Goal: Information Seeking & Learning: Learn about a topic

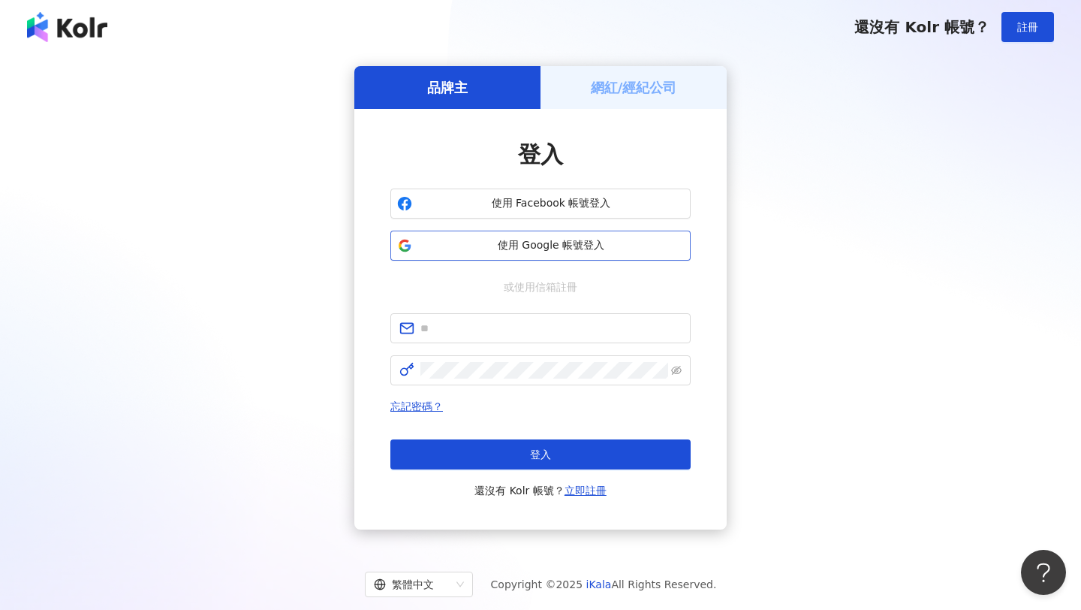
click at [476, 243] on span "使用 Google 帳號登入" at bounding box center [551, 245] width 266 height 15
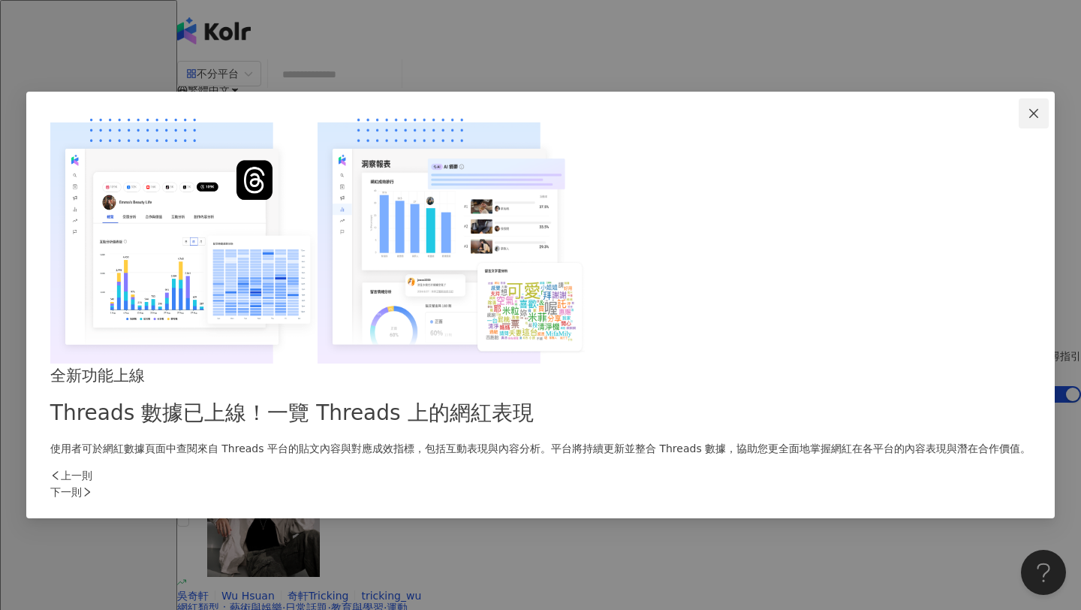
click at [1028, 118] on icon "close" at bounding box center [1032, 113] width 9 height 9
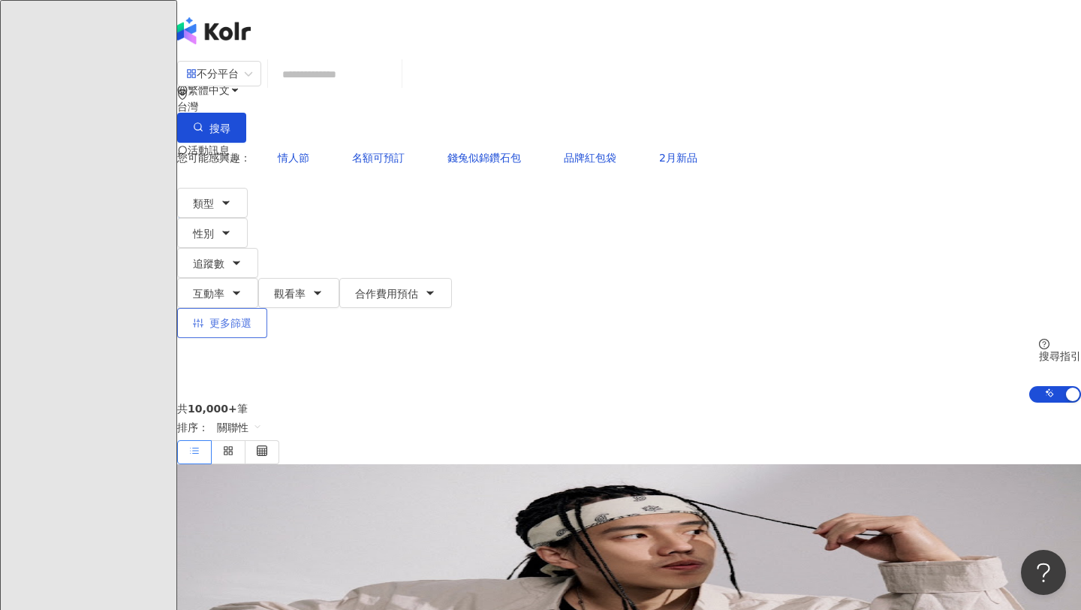
click at [267, 308] on button "更多篩選" at bounding box center [222, 323] width 90 height 30
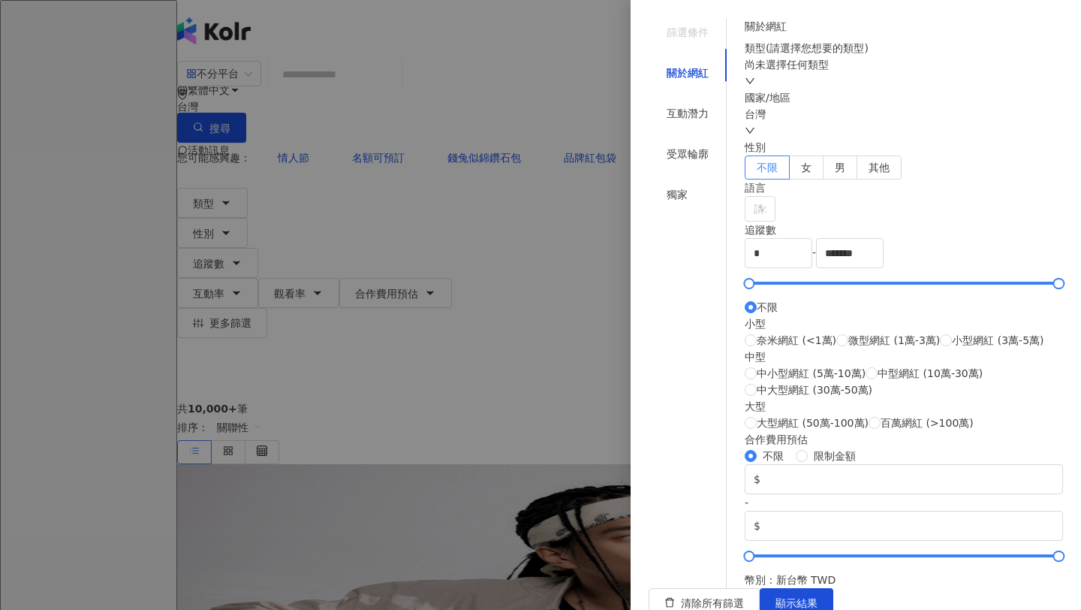
click at [582, 110] on div at bounding box center [540, 305] width 1081 height 610
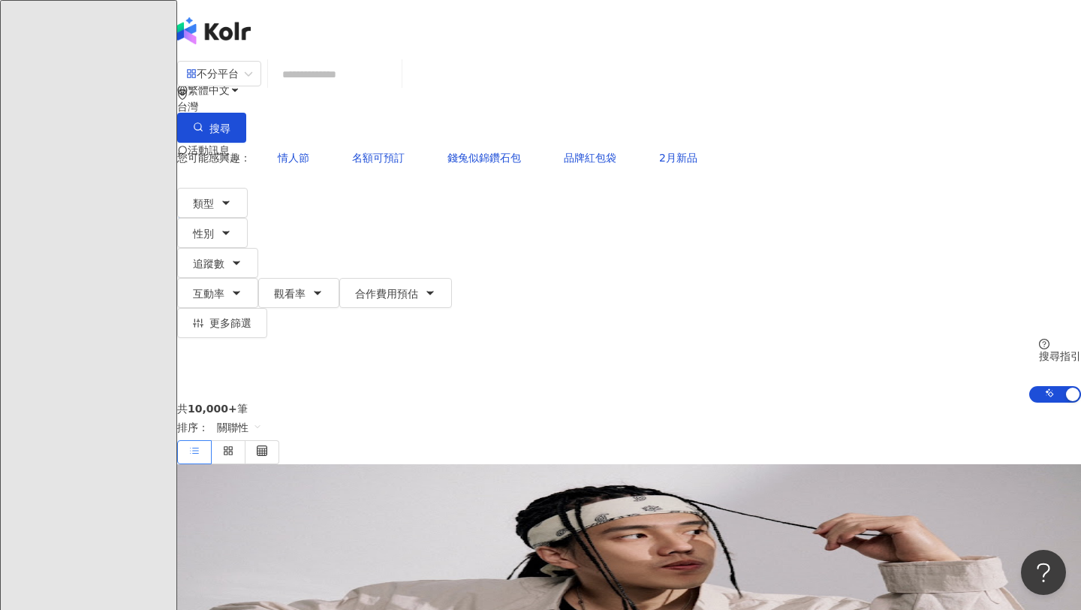
click at [396, 82] on input "search" at bounding box center [335, 74] width 122 height 29
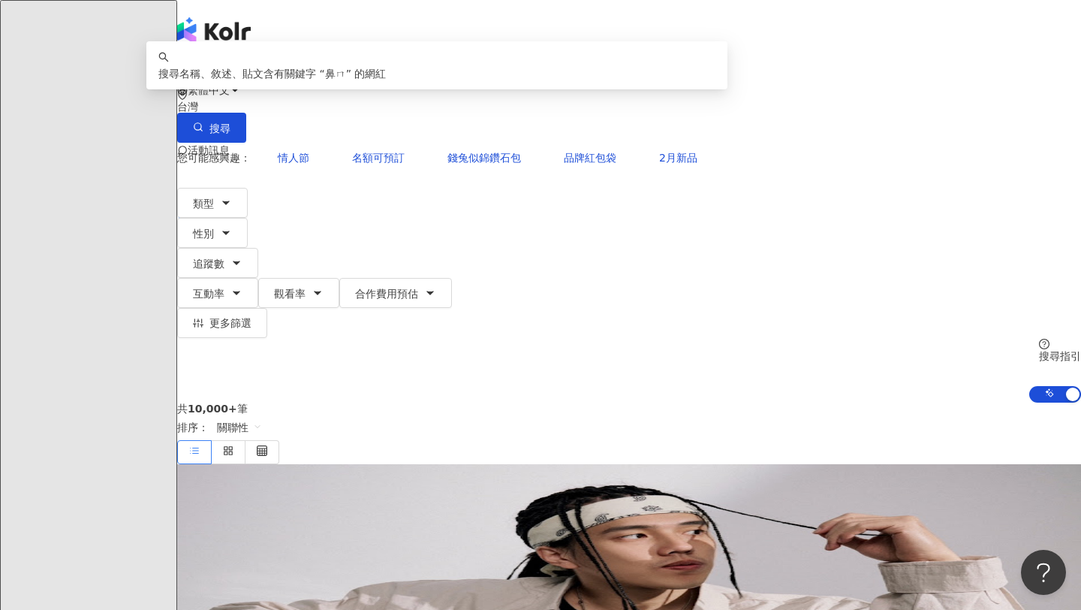
type input "**"
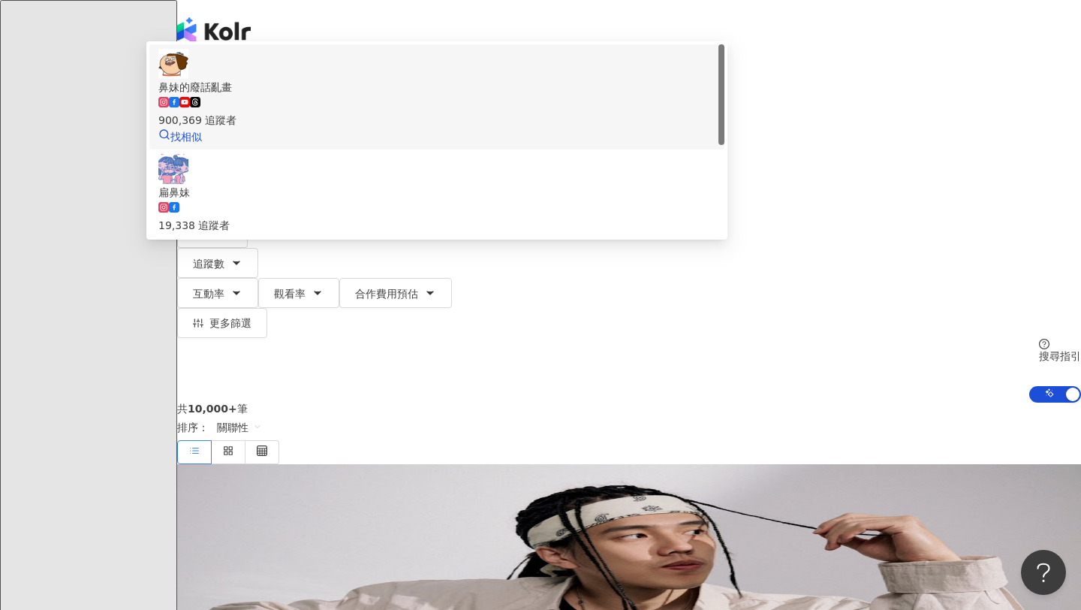
click at [521, 128] on div "900,369 追蹤者" at bounding box center [436, 111] width 557 height 33
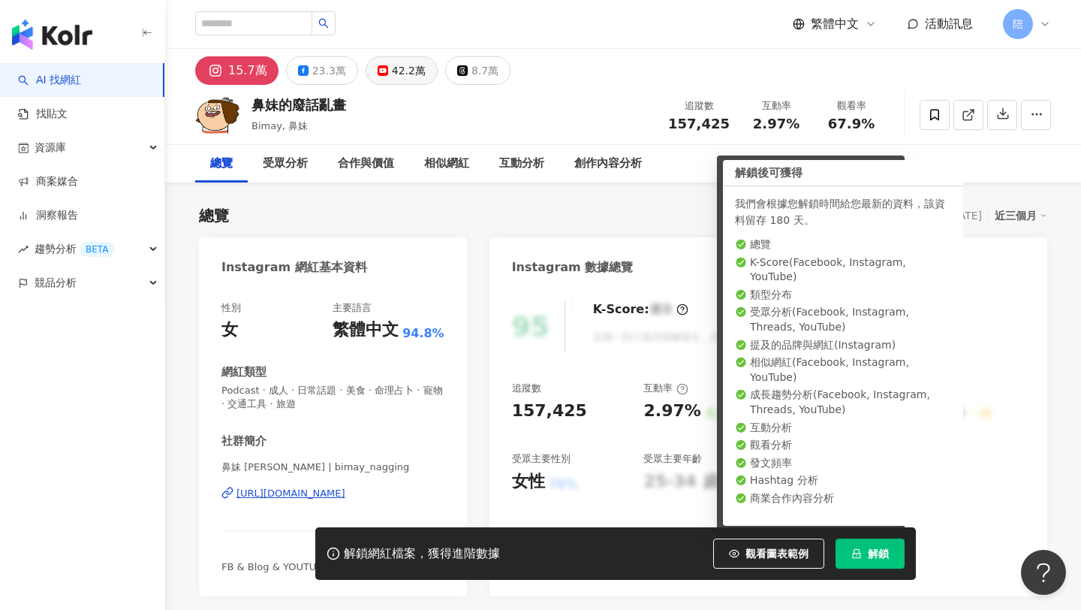
click at [384, 71] on button "42.2萬" at bounding box center [402, 70] width 72 height 29
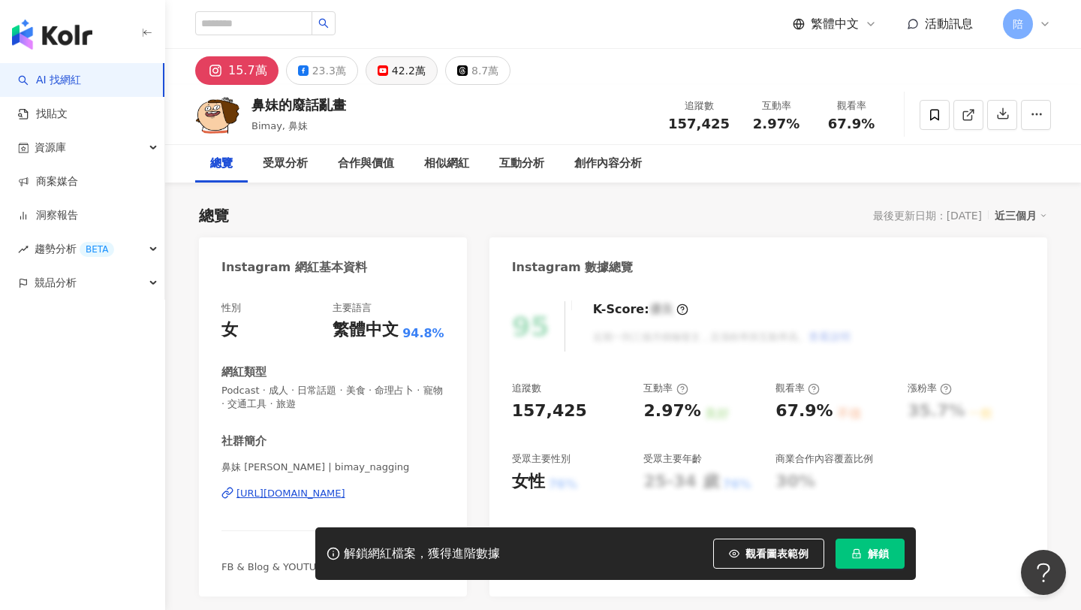
click at [402, 74] on div "42.2萬" at bounding box center [409, 70] width 34 height 21
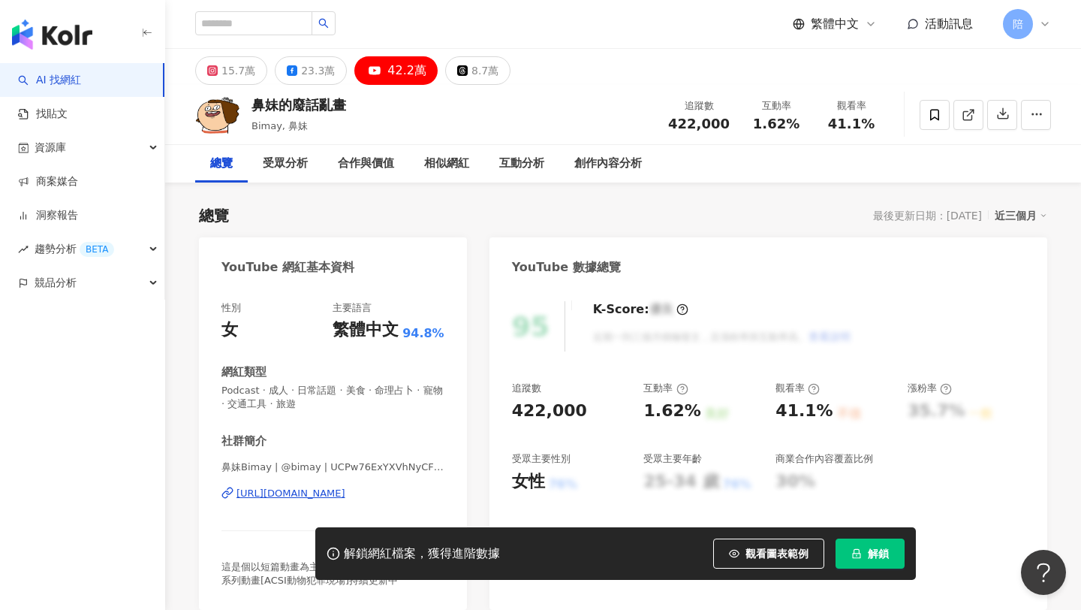
click at [881, 552] on span "解鎖" at bounding box center [878, 553] width 21 height 12
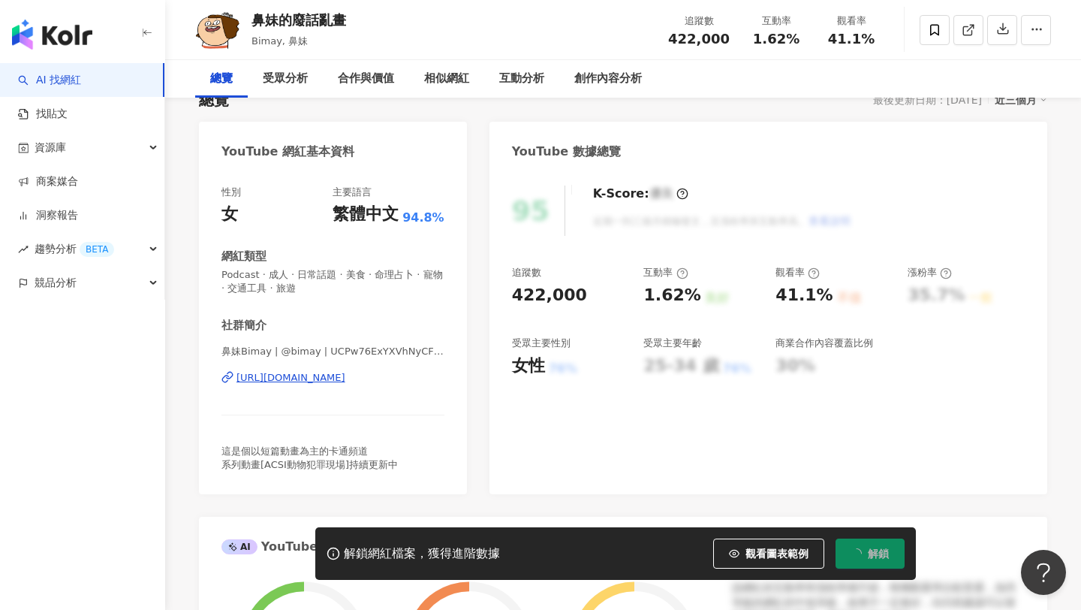
scroll to position [159, 0]
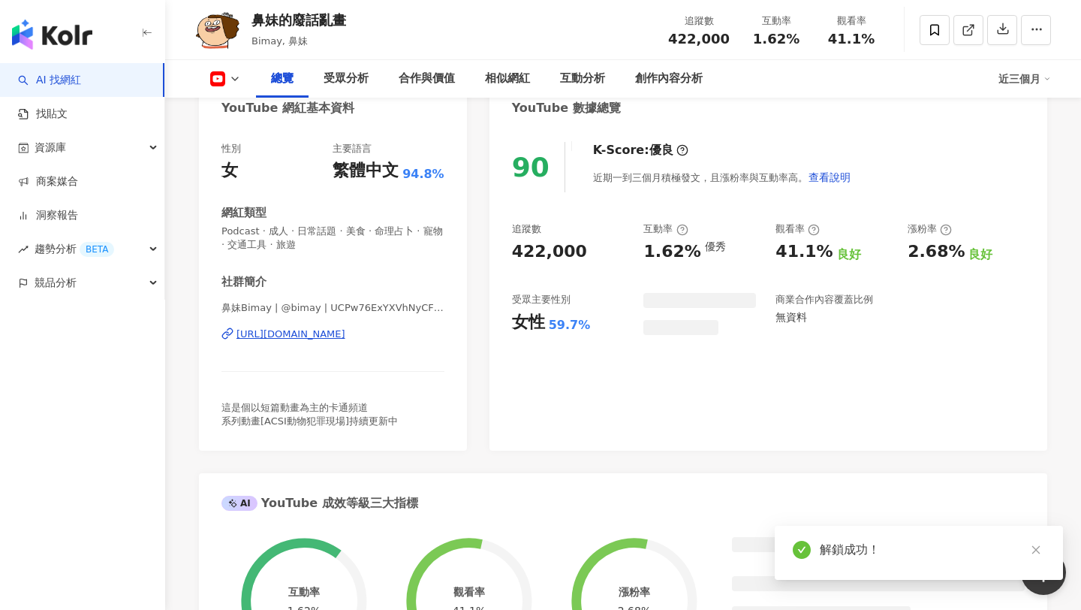
scroll to position [185, 0]
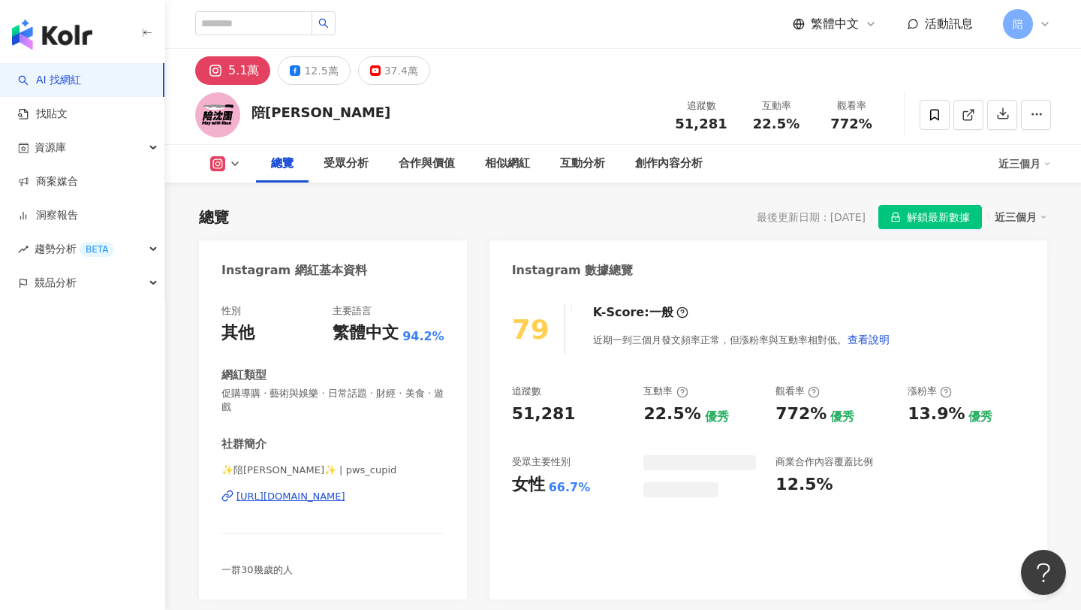
scroll to position [92, 0]
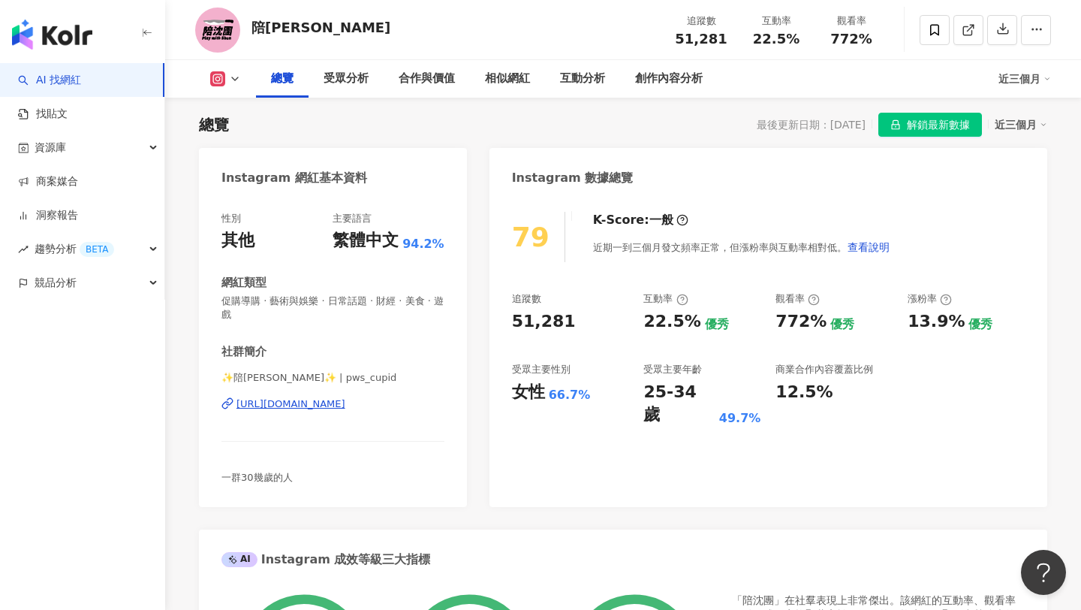
click at [216, 88] on div "總覽 受眾分析 合作與價值 相似網紅 互動分析 創作內容分析 近三個月" at bounding box center [623, 79] width 856 height 38
click at [220, 83] on rect at bounding box center [218, 79] width 12 height 11
click at [251, 176] on button "YouTube" at bounding box center [249, 175] width 90 height 21
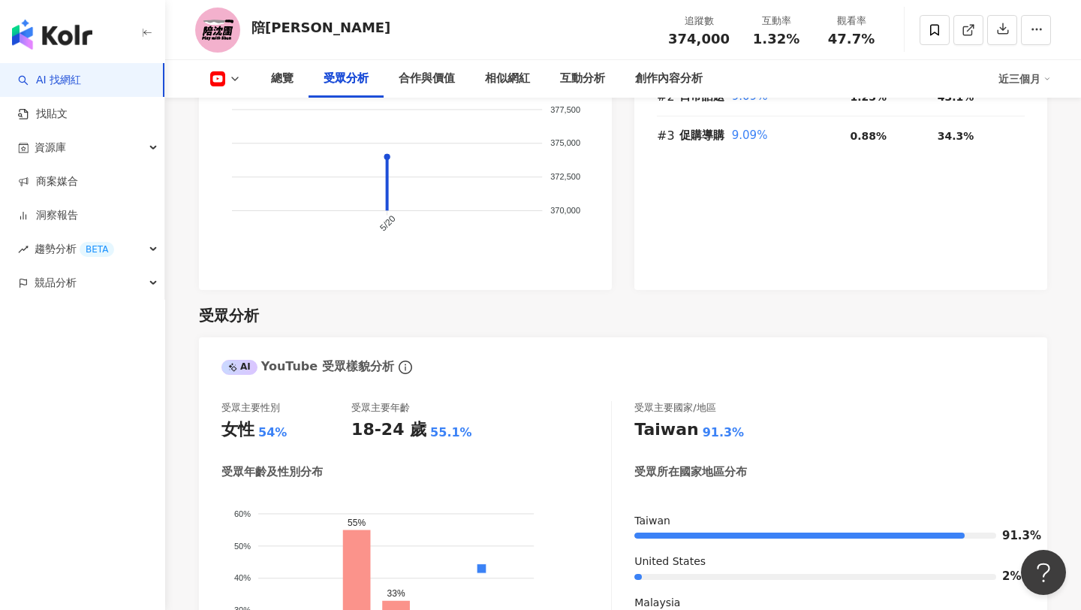
scroll to position [1403, 0]
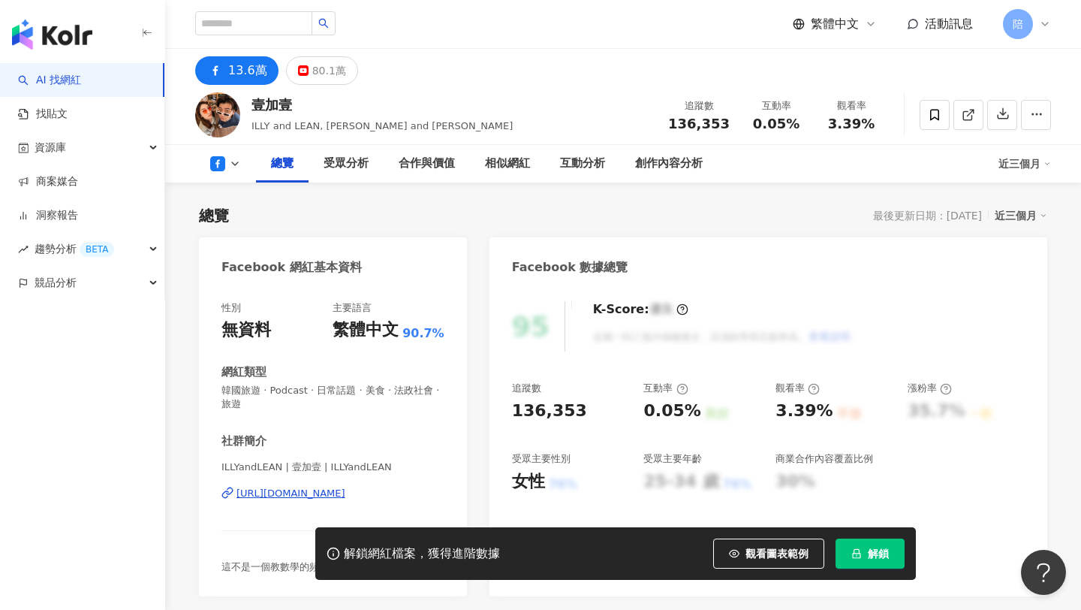
click at [873, 558] on span "解鎖" at bounding box center [878, 553] width 21 height 12
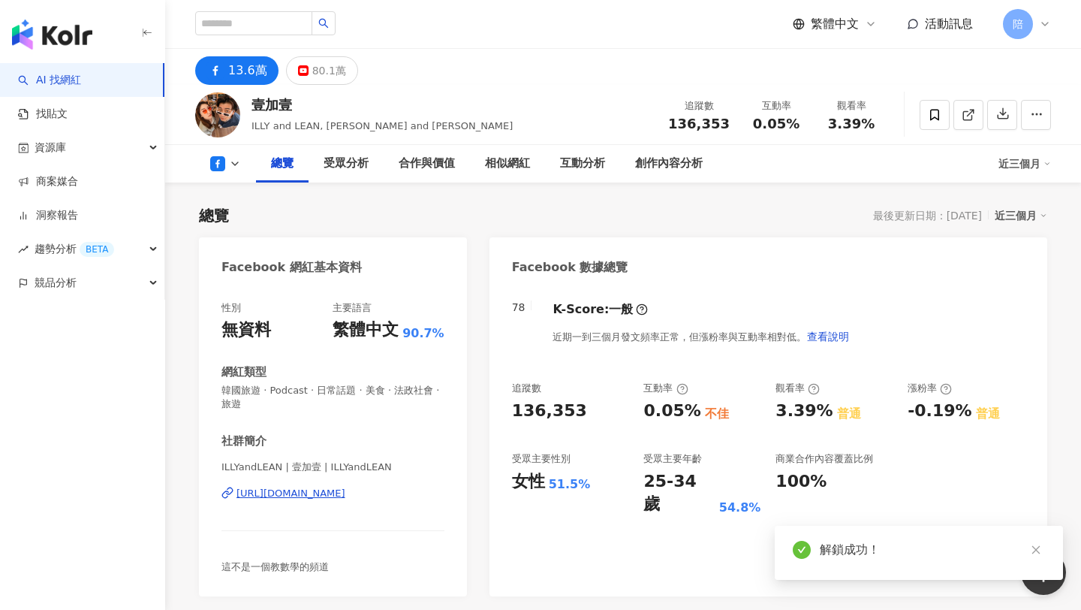
scroll to position [92, 0]
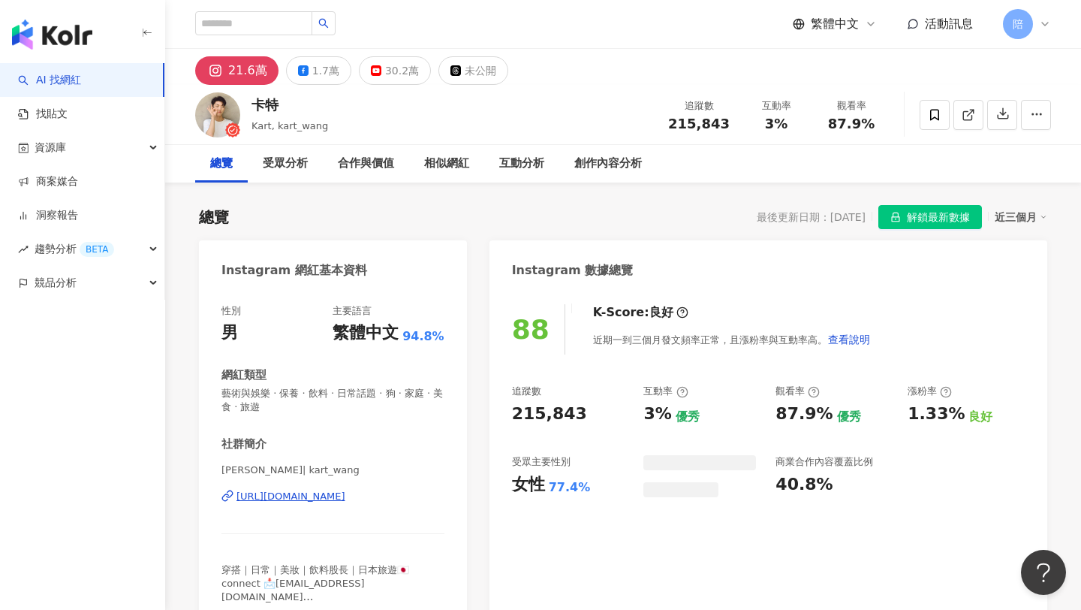
scroll to position [92, 0]
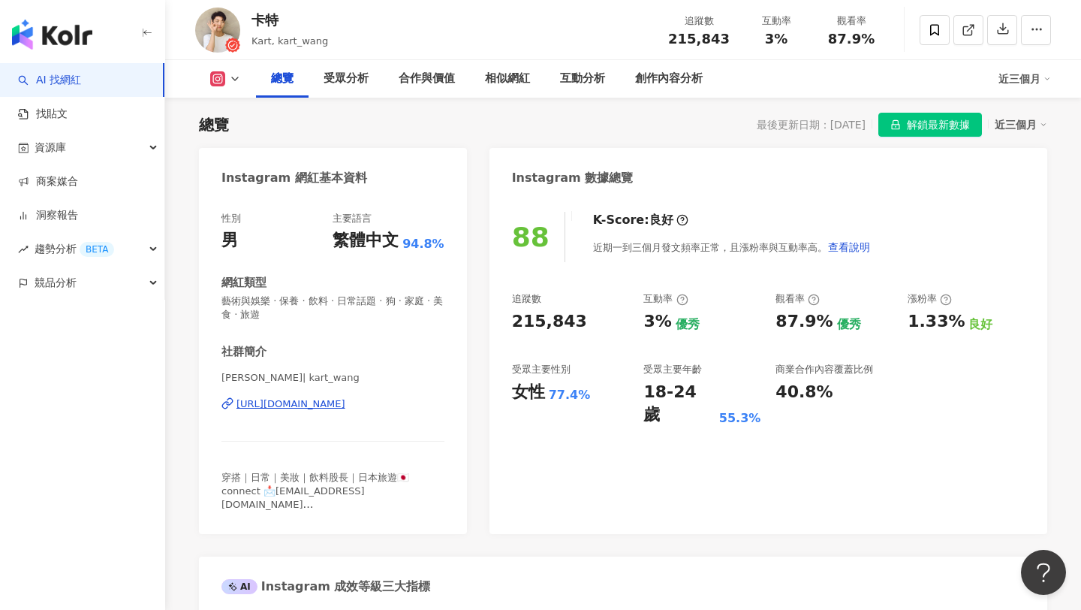
click at [225, 77] on button at bounding box center [225, 78] width 61 height 15
click at [239, 182] on button "YouTube" at bounding box center [249, 175] width 90 height 21
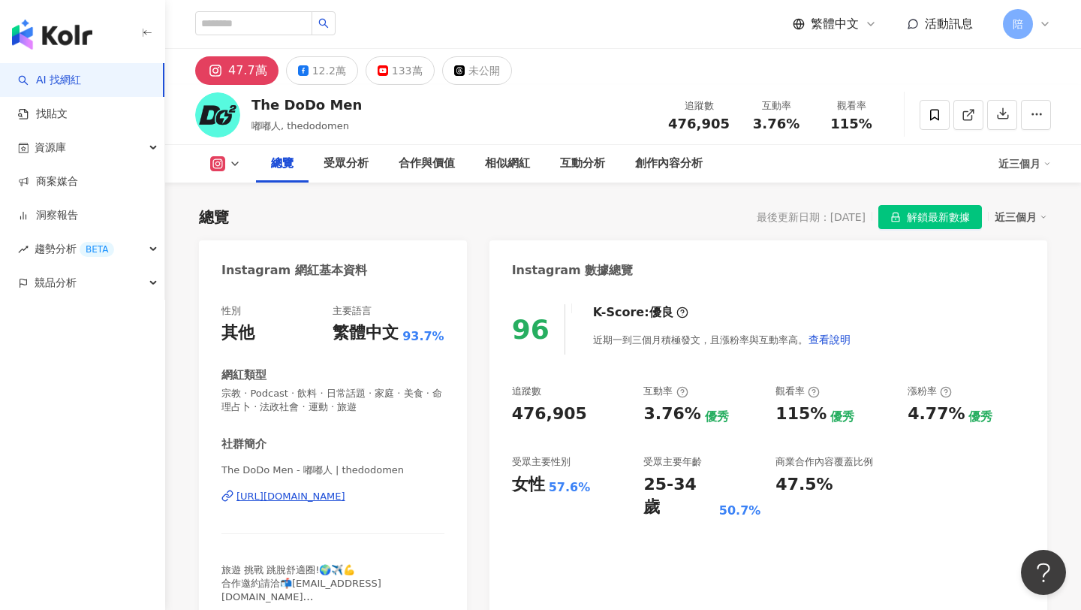
scroll to position [92, 0]
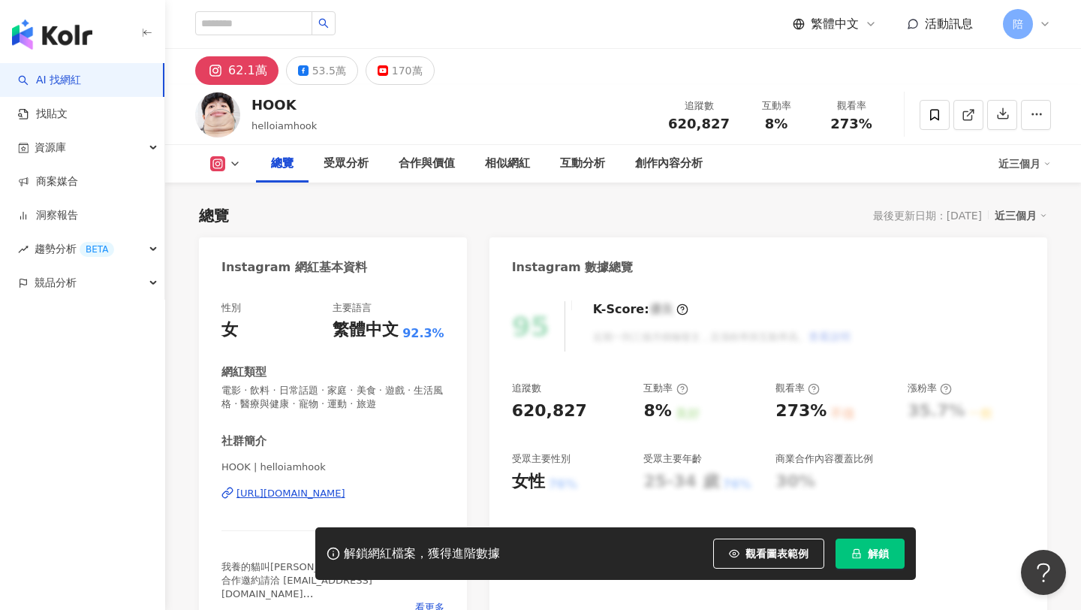
scroll to position [92, 0]
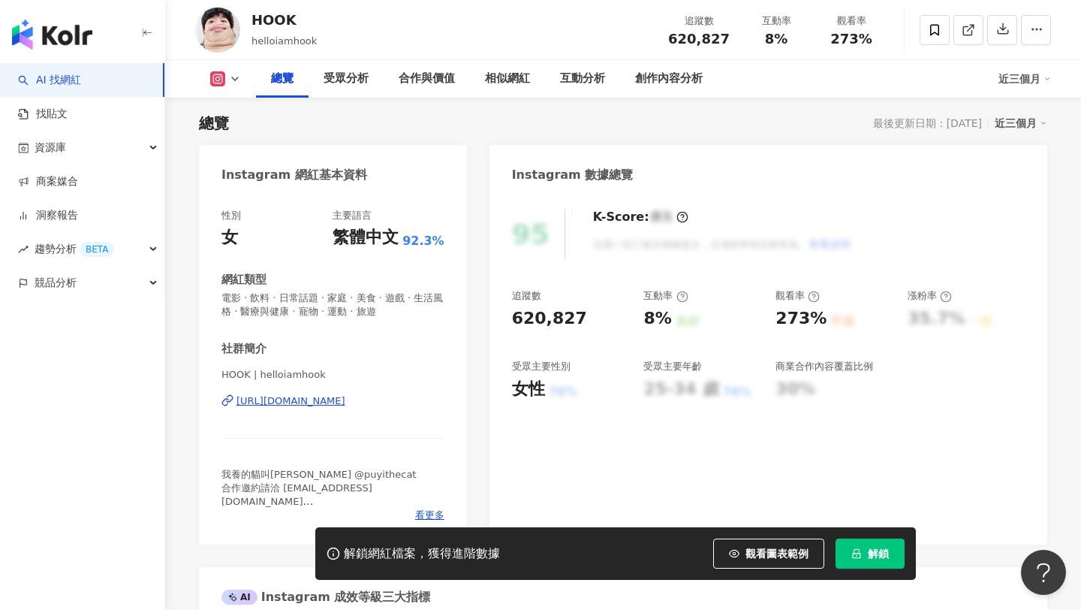
click at [867, 553] on button "解鎖" at bounding box center [869, 553] width 69 height 30
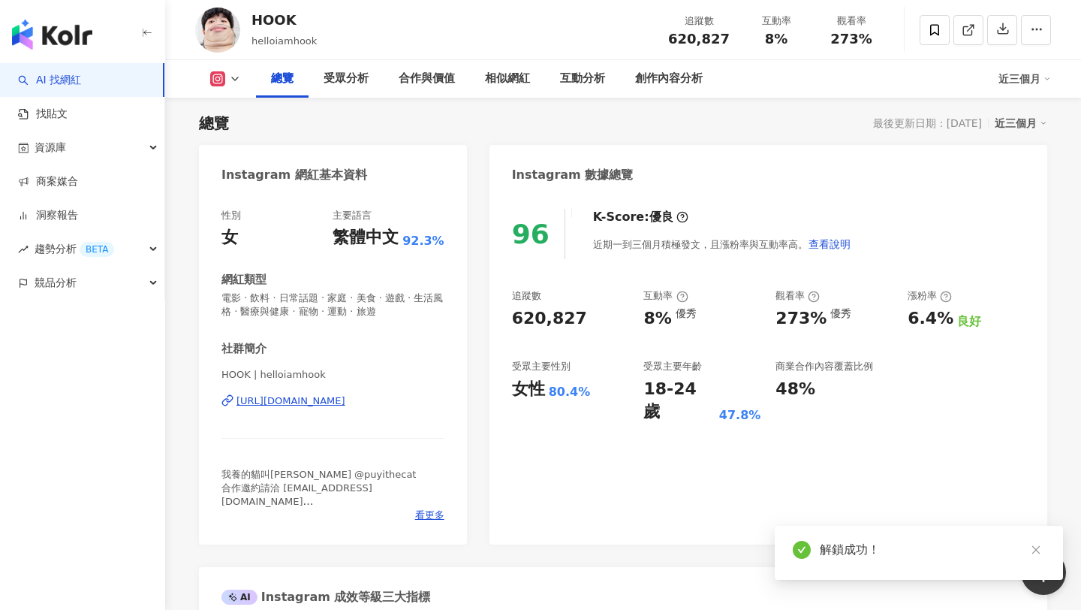
scroll to position [245, 0]
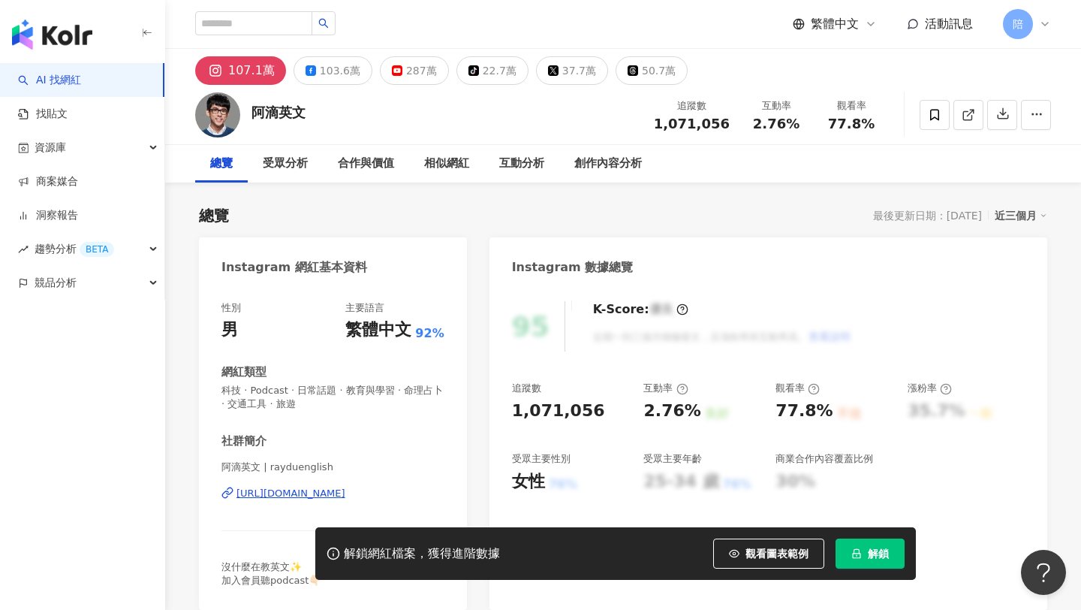
click at [882, 566] on button "解鎖" at bounding box center [869, 553] width 69 height 30
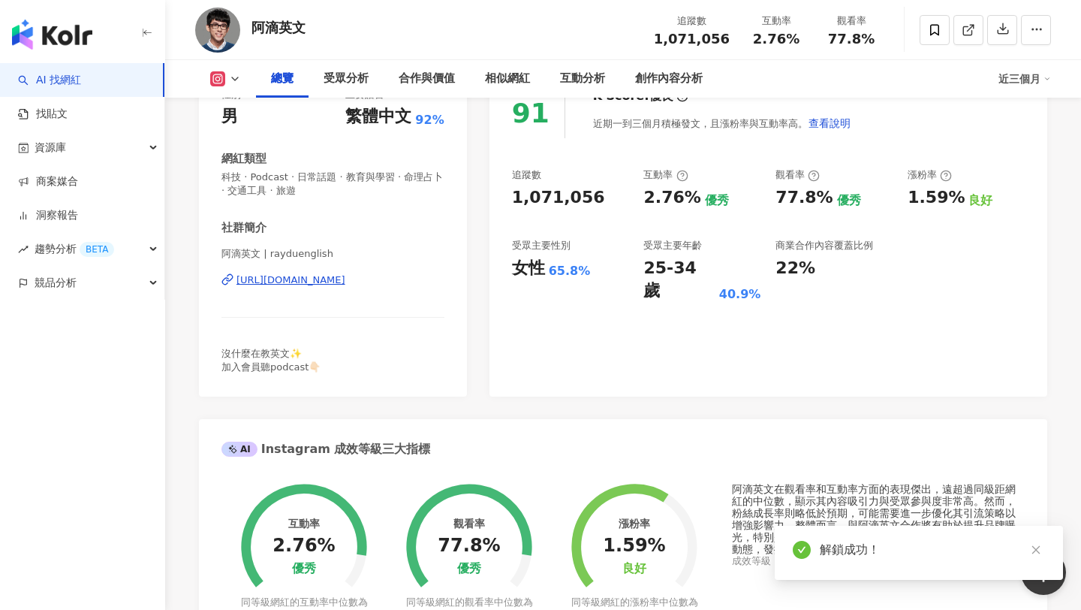
scroll to position [92, 0]
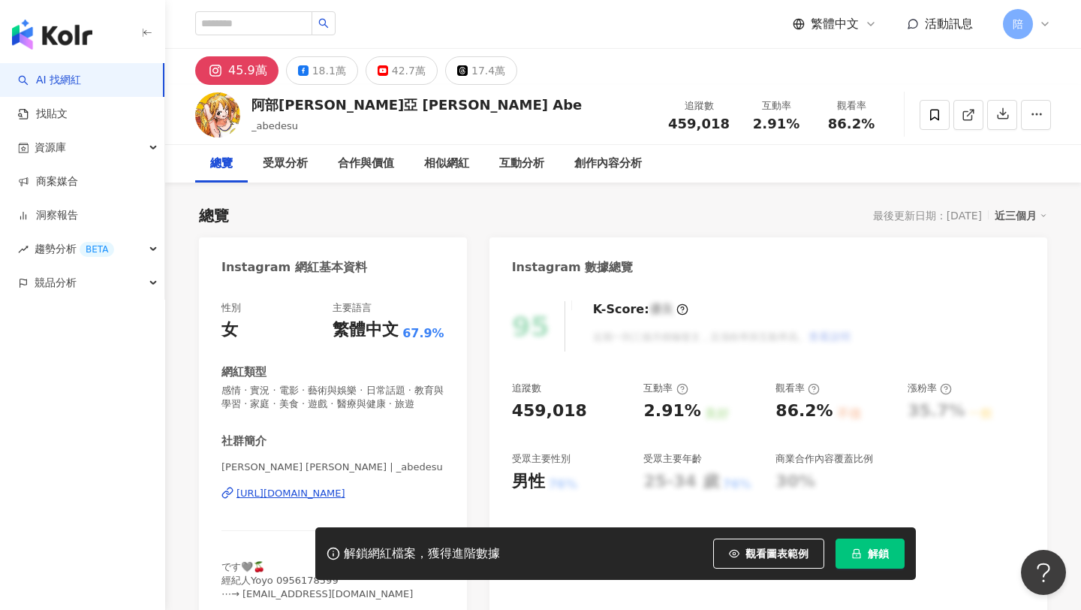
click at [877, 564] on button "解鎖" at bounding box center [869, 553] width 69 height 30
click at [875, 555] on span "解鎖" at bounding box center [878, 553] width 21 height 12
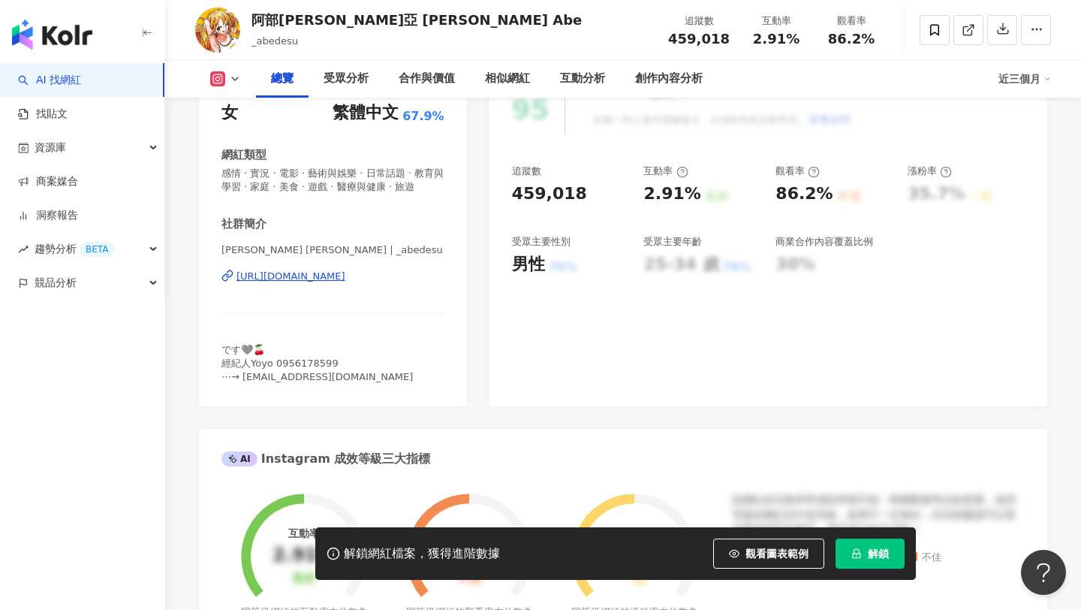
scroll to position [92, 0]
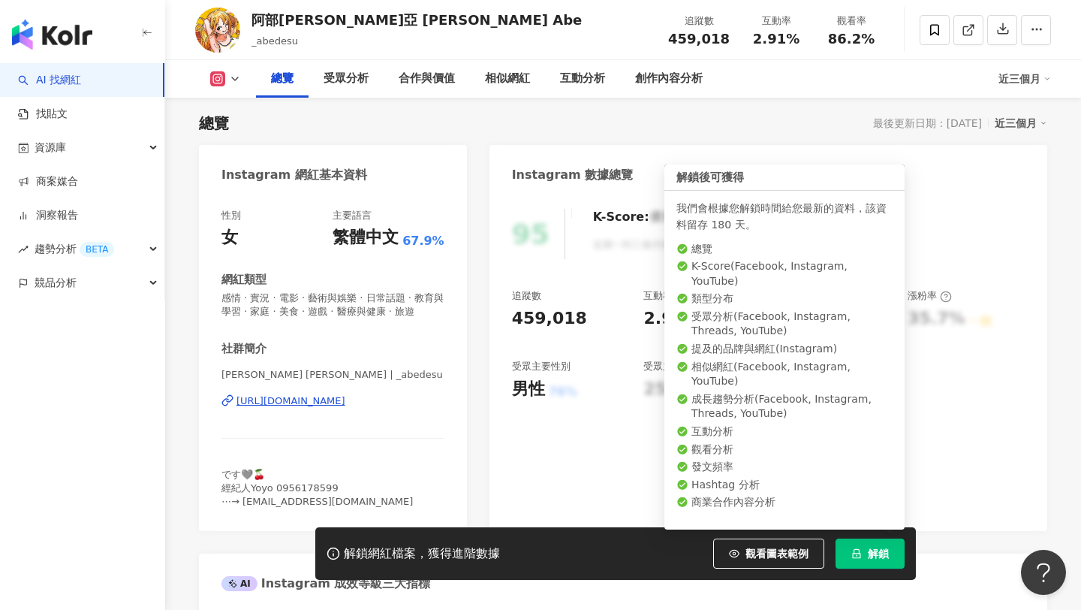
click at [857, 549] on icon "lock" at bounding box center [857, 554] width 8 height 10
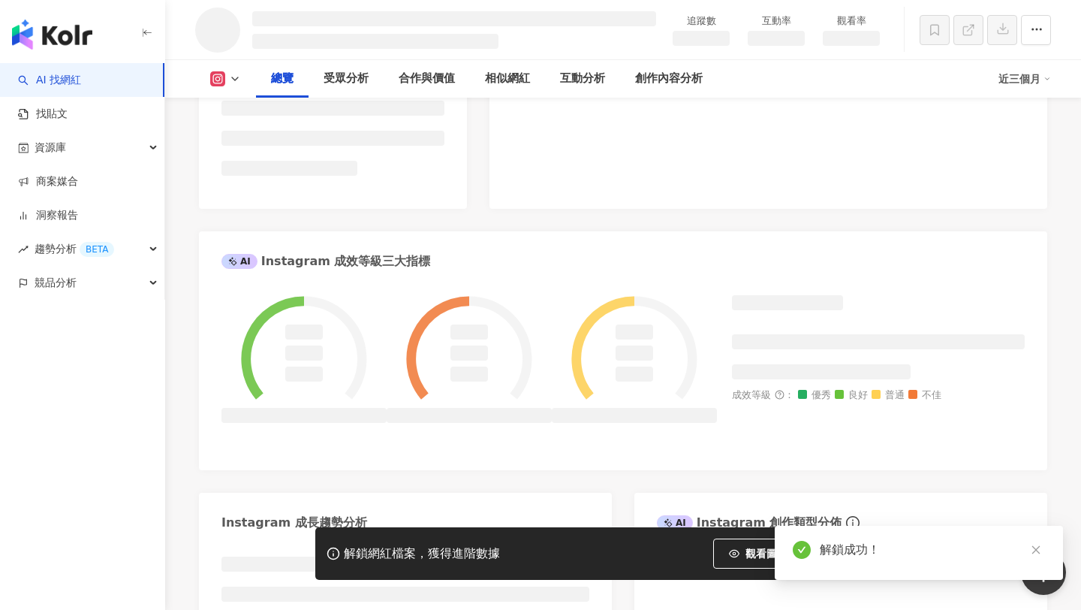
scroll to position [0, 0]
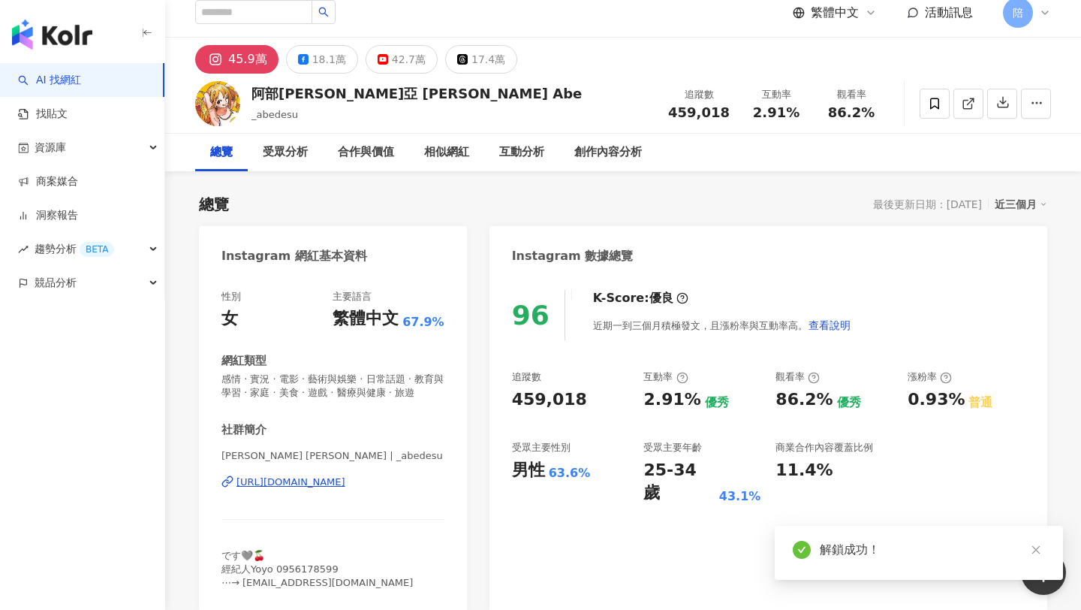
scroll to position [92, 0]
